Goal: Information Seeking & Learning: Find specific fact

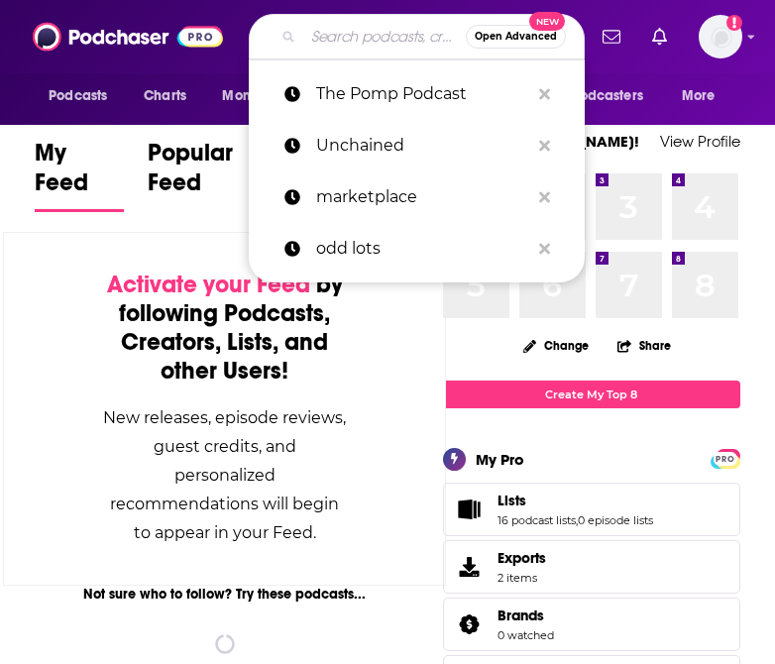
click at [351, 32] on input "Search podcasts, credits, & more..." at bounding box center [384, 37] width 163 height 32
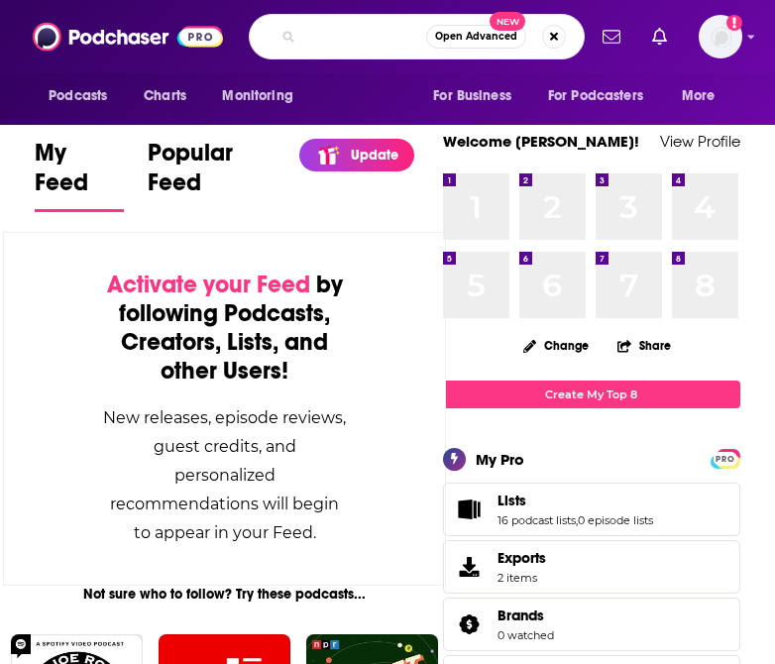
scroll to position [0, 114]
type input "bloomberg masters in business"
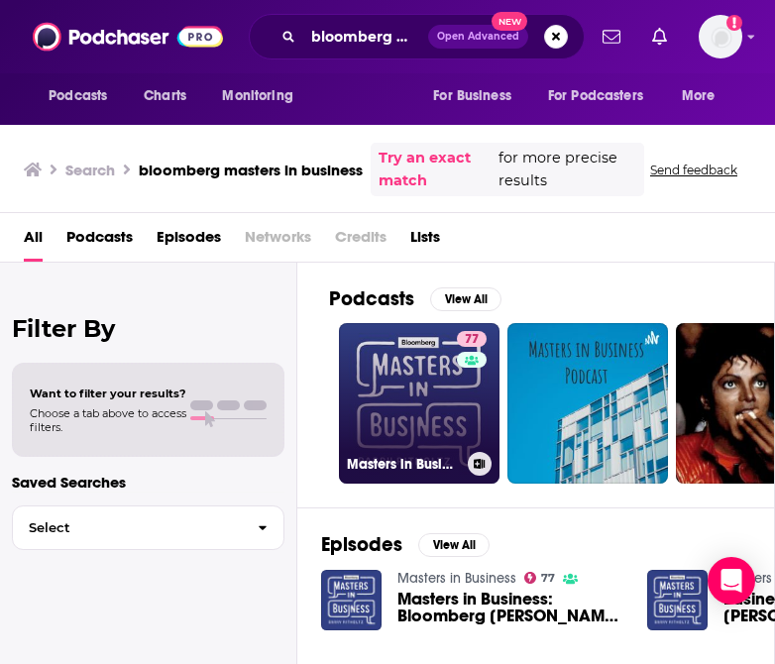
click at [438, 414] on link "77 Masters in Business" at bounding box center [419, 403] width 161 height 161
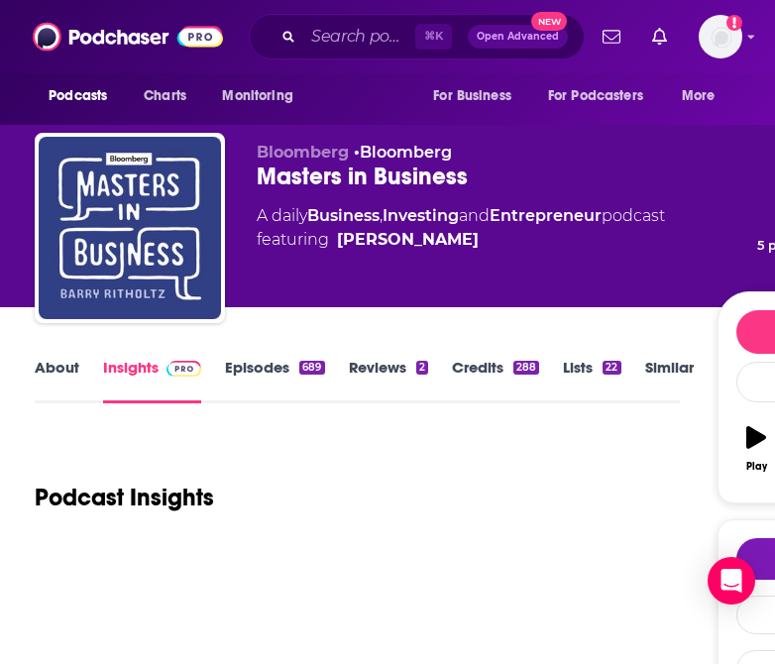
click at [486, 355] on div "About Insights Episodes 689 Reviews 2 Credits 288 Lists 22 Similar" at bounding box center [357, 379] width 645 height 49
click at [486, 374] on link "Credits 288" at bounding box center [495, 381] width 87 height 46
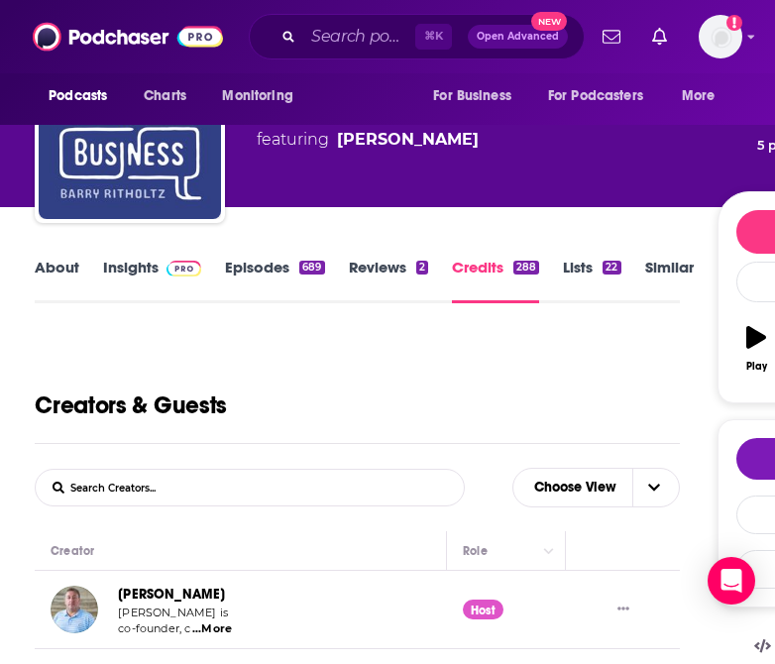
scroll to position [161, 0]
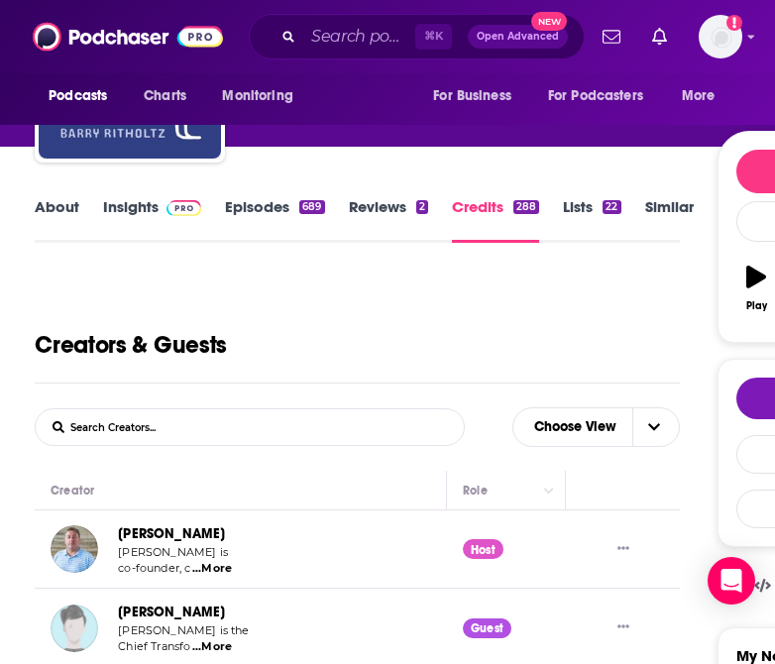
click at [292, 418] on form "List Search Input Search Creators..." at bounding box center [250, 427] width 430 height 38
click at [280, 432] on form "List Search Input Search Creators..." at bounding box center [250, 427] width 430 height 38
click at [138, 432] on input "List Search Input" at bounding box center [139, 427] width 207 height 36
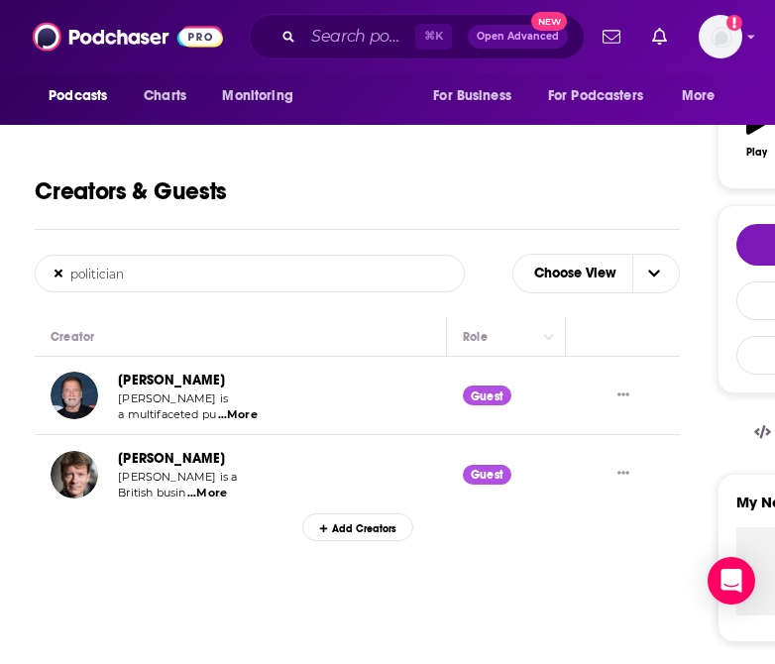
scroll to position [312, 0]
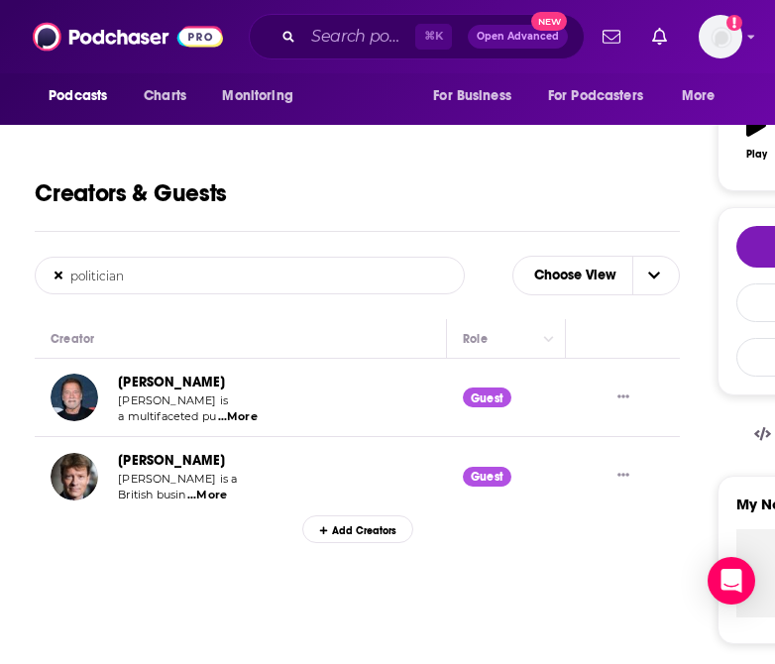
click at [242, 417] on span "...More" at bounding box center [238, 417] width 40 height 16
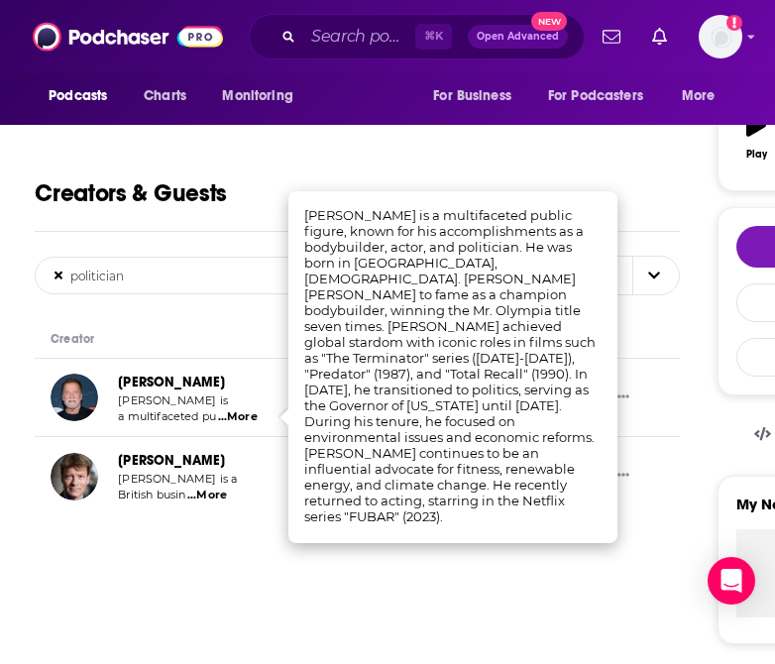
click at [216, 493] on span "...More" at bounding box center [207, 496] width 40 height 16
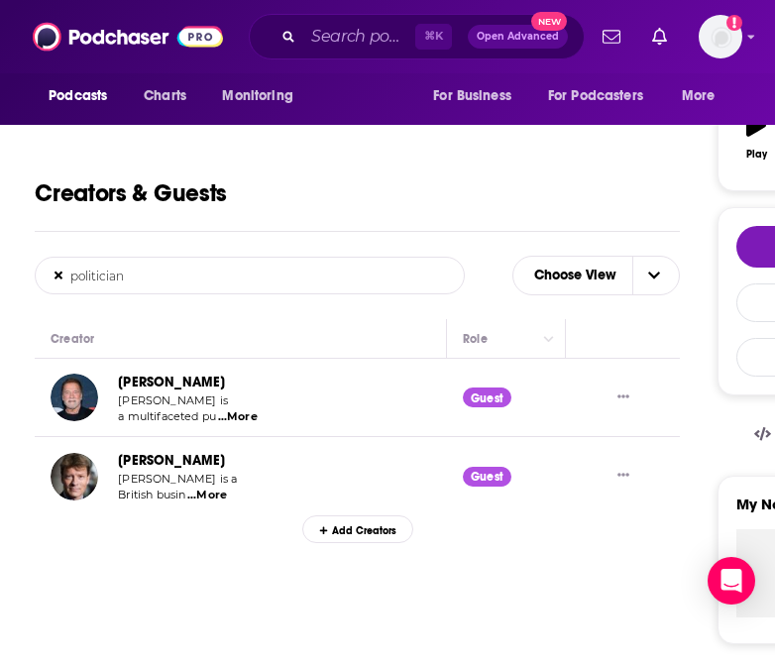
click at [138, 268] on input "politician" at bounding box center [139, 276] width 207 height 36
click at [138, 278] on input "politician" at bounding box center [139, 276] width 207 height 36
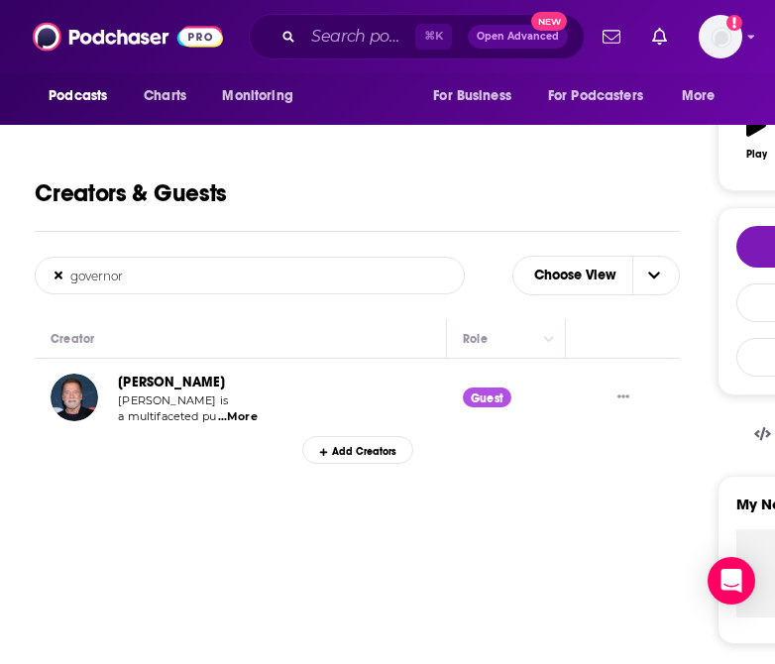
click at [135, 273] on input "governor" at bounding box center [139, 276] width 207 height 36
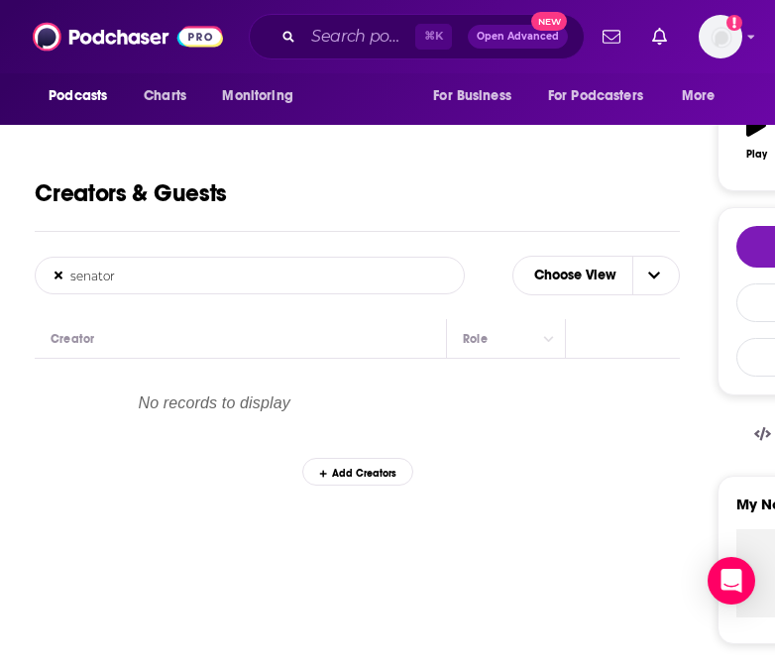
click at [128, 278] on input "senator" at bounding box center [139, 276] width 207 height 36
click at [116, 278] on input "mayor" at bounding box center [139, 276] width 207 height 36
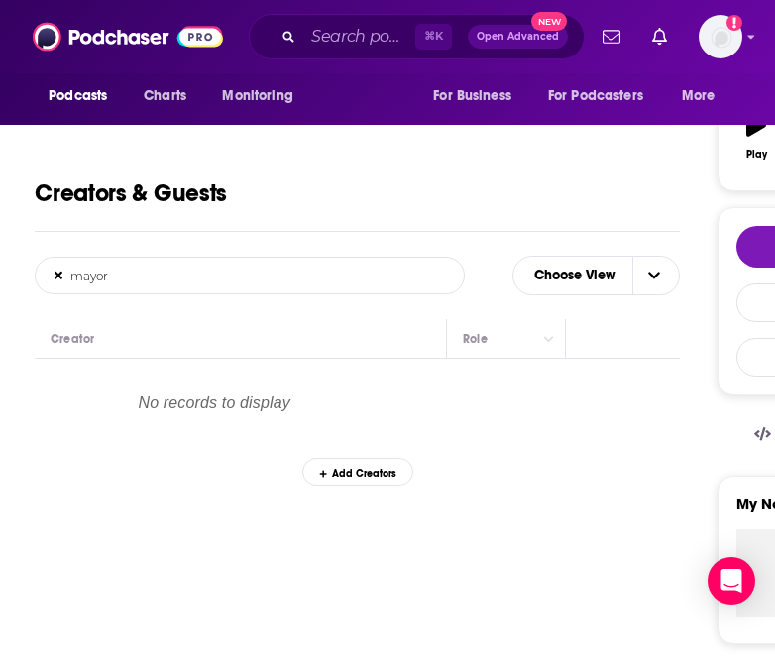
click at [116, 278] on input "mayor" at bounding box center [139, 276] width 207 height 36
drag, startPoint x: 166, startPoint y: 275, endPoint x: 29, endPoint y: 274, distance: 136.8
drag, startPoint x: 97, startPoint y: 270, endPoint x: 45, endPoint y: 270, distance: 52.5
click at [45, 270] on input "rep." at bounding box center [139, 276] width 207 height 36
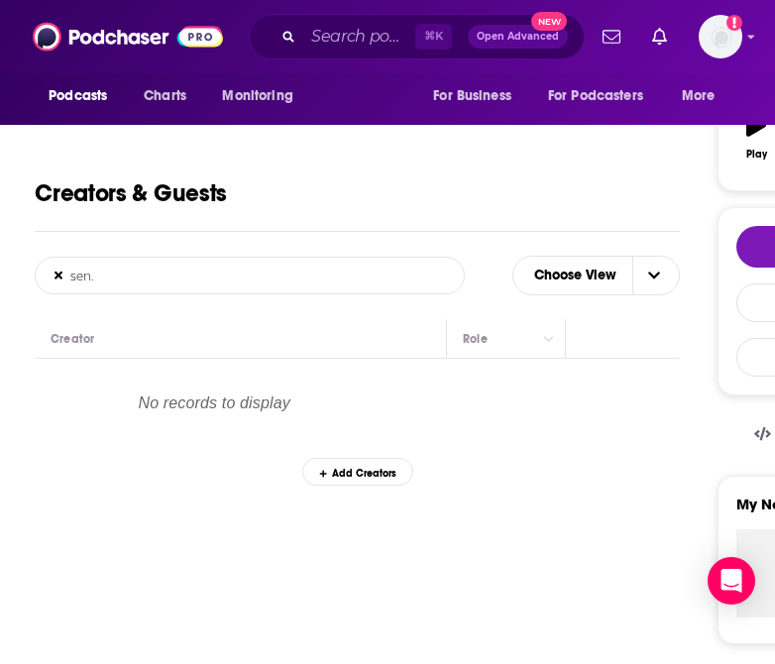
click at [111, 277] on input "sen." at bounding box center [139, 276] width 207 height 36
click at [125, 282] on input "congress" at bounding box center [139, 276] width 207 height 36
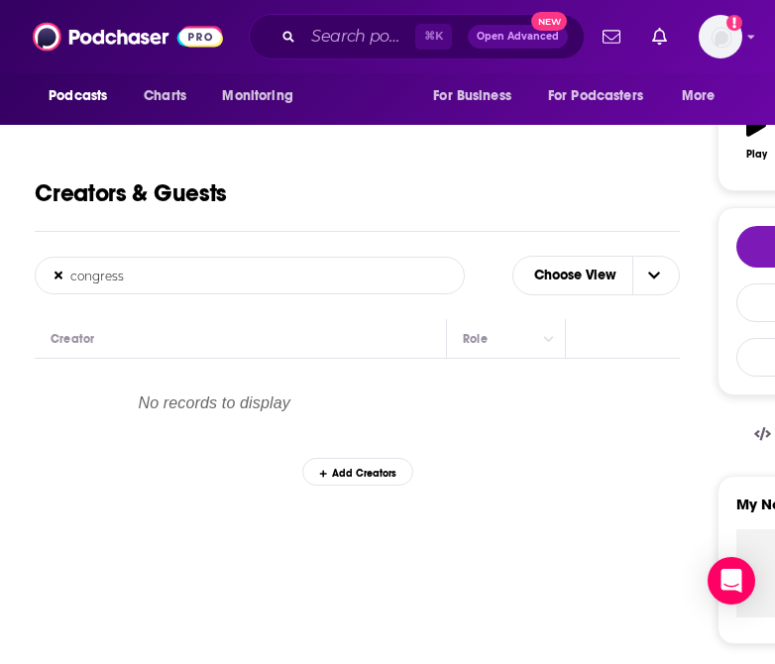
click at [125, 282] on input "congress" at bounding box center [139, 276] width 207 height 36
type input "president"
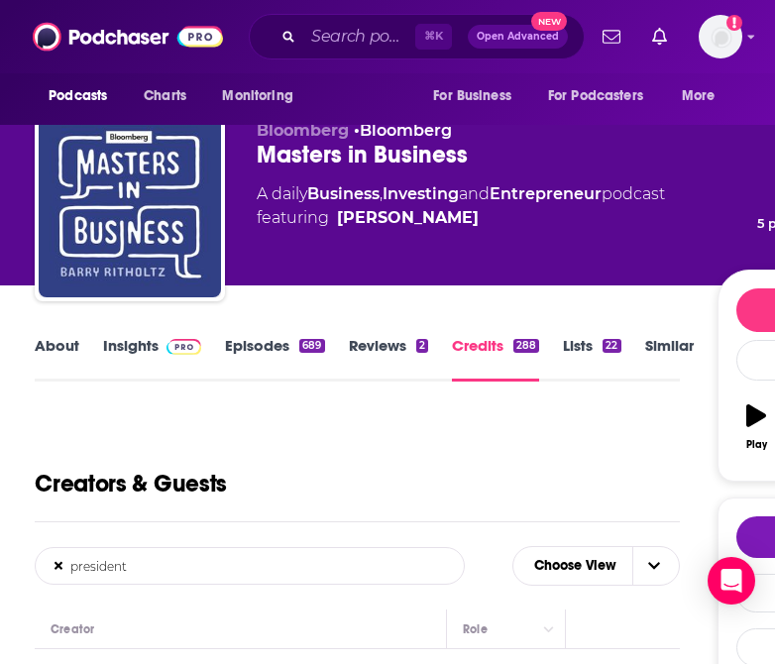
scroll to position [0, 0]
